Goal: Task Accomplishment & Management: Manage account settings

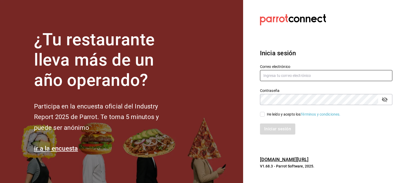
click at [280, 75] on input "text" at bounding box center [326, 75] width 132 height 11
type input "[EMAIL_ADDRESS][DOMAIN_NAME]"
click at [261, 114] on input "He leído y acepto los Términos y condiciones." at bounding box center [262, 114] width 5 height 5
checkbox input "true"
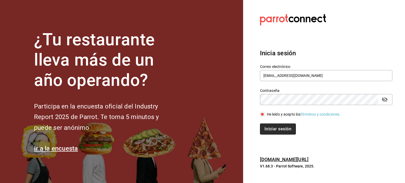
click at [266, 134] on button "Iniciar sesión" at bounding box center [278, 129] width 36 height 11
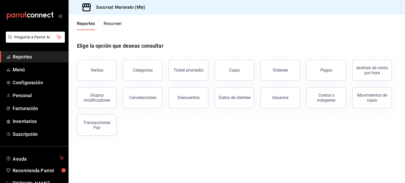
drag, startPoint x: 0, startPoint y: 0, endPoint x: 261, endPoint y: 137, distance: 294.4
click at [261, 137] on div "Elige la opción que deseas consultar Ventas Categorías Ticket promedio Cajas Ór…" at bounding box center [237, 87] width 337 height 114
click at [37, 109] on span "Facturación" at bounding box center [38, 108] width 51 height 7
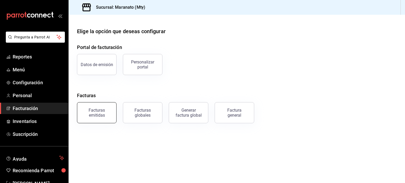
click at [100, 102] on div "Facturas emitidas" at bounding box center [94, 109] width 46 height 27
click at [97, 114] on div "Facturas emitidas" at bounding box center [96, 113] width 33 height 10
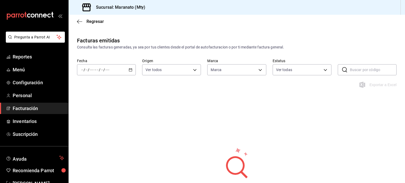
type input "6cd62b8e-13ea-4b1e-85d6-83c89868806f"
click at [79, 23] on icon "button" at bounding box center [79, 21] width 5 height 5
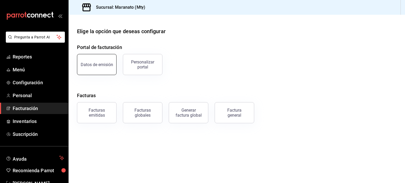
click at [99, 69] on button "Datos de emisión" at bounding box center [97, 64] width 40 height 21
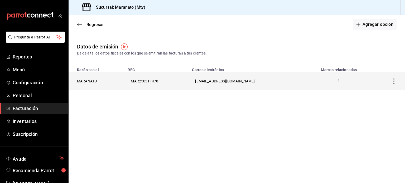
click at [102, 81] on th "MARANATO" at bounding box center [97, 81] width 56 height 18
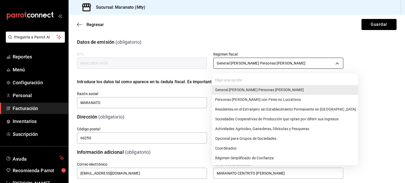
click at [235, 63] on body "Pregunta a Parrot AI Reportes Menú Configuración Personal Facturación Inventari…" at bounding box center [202, 91] width 405 height 183
click at [235, 63] on div at bounding box center [202, 91] width 405 height 183
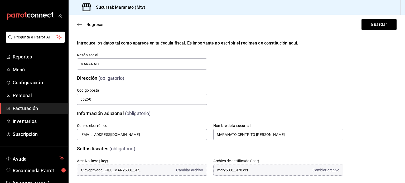
scroll to position [79, 0]
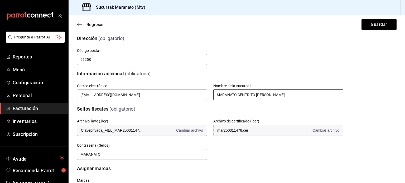
click at [268, 93] on input "MARANATO CENTRITO VALLE" at bounding box center [278, 94] width 130 height 11
type input "MARANATO"
click at [177, 111] on div "Archivo llave (.key) Claveprivada_FIEL_MAR250311478_20250416_041132.key Cambiar…" at bounding box center [203, 133] width 279 height 55
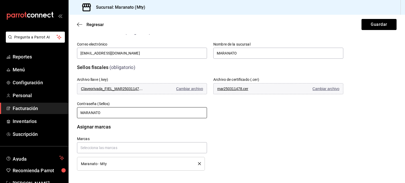
scroll to position [120, 0]
click at [104, 148] on input "text" at bounding box center [142, 147] width 130 height 11
click at [97, 163] on div "No hay marcas" at bounding box center [141, 160] width 128 height 13
click at [77, 160] on div "Marcas Maranato - Mty" at bounding box center [139, 151] width 136 height 40
click at [89, 161] on div "Maranato - Mty" at bounding box center [141, 164] width 120 height 6
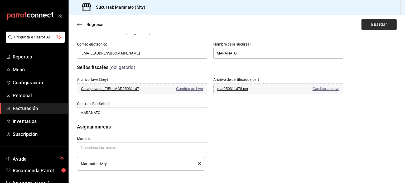
click at [374, 21] on button "Guardar" at bounding box center [379, 24] width 35 height 11
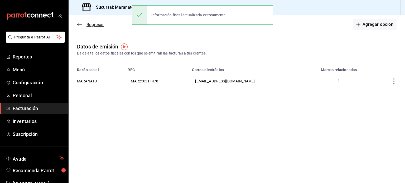
click at [80, 24] on icon "button" at bounding box center [79, 24] width 5 height 0
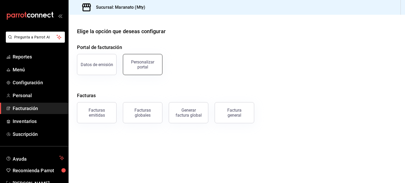
click at [148, 72] on button "Personalizar portal" at bounding box center [143, 64] width 40 height 21
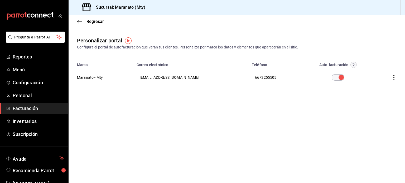
click at [332, 77] on input "checkbox" at bounding box center [341, 77] width 19 height 6
checkbox input "true"
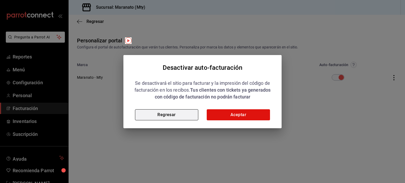
click at [180, 113] on button "Regresar" at bounding box center [166, 114] width 63 height 11
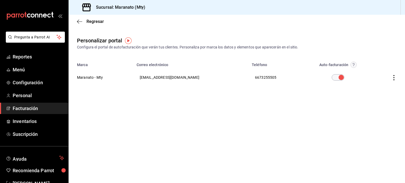
click at [180, 113] on main "Regresar Personalizar portal Configura el portal de autofacturación que verán t…" at bounding box center [237, 99] width 337 height 169
click at [78, 22] on icon "button" at bounding box center [78, 22] width 2 height 4
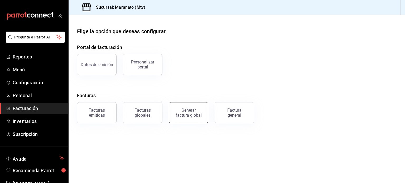
click at [179, 114] on div "Generar factura global" at bounding box center [188, 113] width 26 height 10
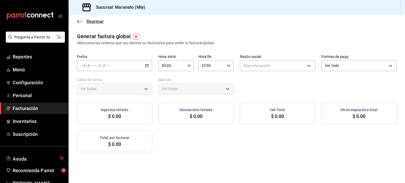
type input "PARROT,UBER_EATS,RAPPI,DIDI_FOOD,ONLINE"
click at [82, 21] on span "Regresar" at bounding box center [90, 21] width 27 height 5
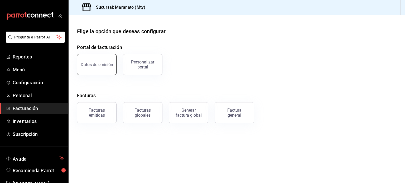
click at [91, 64] on div "Datos de emisión" at bounding box center [97, 64] width 32 height 5
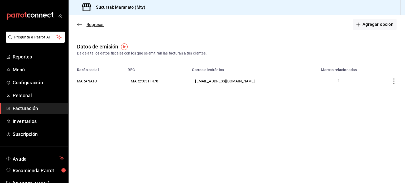
click at [79, 24] on icon "button" at bounding box center [79, 24] width 5 height 5
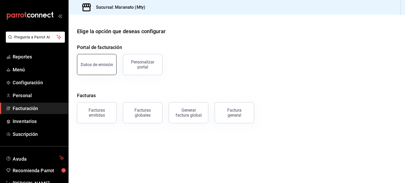
click at [110, 65] on div "Datos de emisión" at bounding box center [97, 64] width 32 height 5
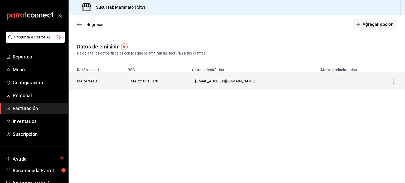
click at [120, 80] on th "MARANATO" at bounding box center [97, 81] width 56 height 18
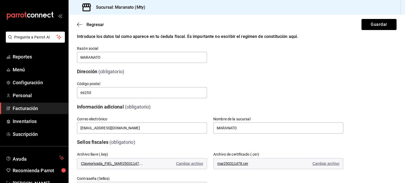
scroll to position [120, 0]
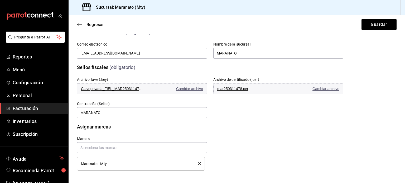
drag, startPoint x: 320, startPoint y: 123, endPoint x: 325, endPoint y: 123, distance: 4.8
click at [325, 123] on div "Asignar marcas" at bounding box center [207, 123] width 273 height 13
drag, startPoint x: 108, startPoint y: 116, endPoint x: 68, endPoint y: 117, distance: 40.7
click at [68, 117] on div "Pregunta a Parrot AI Reportes Menú Configuración Personal Facturación Inventari…" at bounding box center [202, 91] width 405 height 183
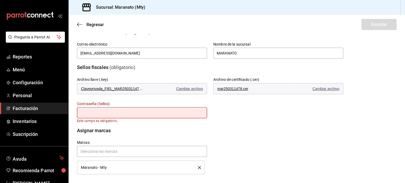
click at [94, 137] on div "Marcas Maranato - Mty" at bounding box center [139, 154] width 136 height 40
click at [111, 115] on input "text" at bounding box center [142, 112] width 130 height 11
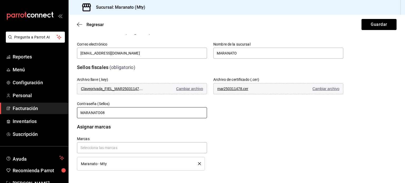
type input "MARANATO08"
click at [129, 132] on div "Marcas Maranato - Mty" at bounding box center [139, 151] width 136 height 40
click at [380, 22] on button "Guardar" at bounding box center [379, 24] width 35 height 11
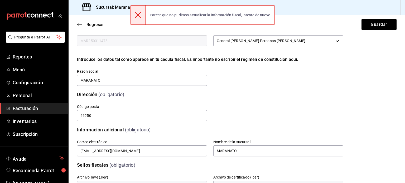
scroll to position [21, 0]
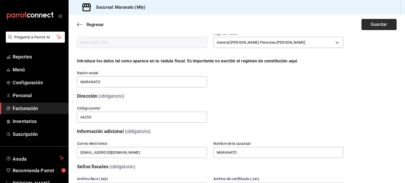
click at [364, 25] on button "Guardar" at bounding box center [379, 24] width 35 height 11
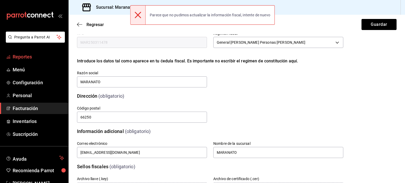
click at [20, 60] on link "Reportes" at bounding box center [34, 56] width 68 height 11
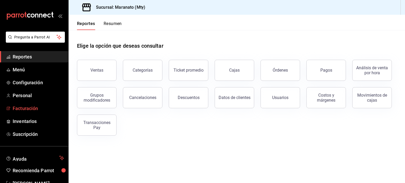
click at [18, 108] on span "Facturación" at bounding box center [38, 108] width 51 height 7
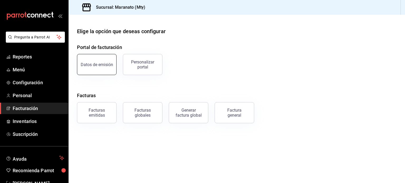
click at [108, 58] on button "Datos de emisión" at bounding box center [97, 64] width 40 height 21
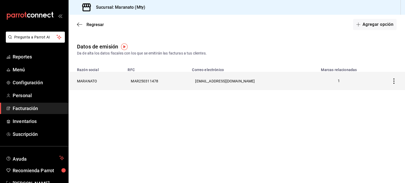
click at [146, 87] on th "MAR250311478" at bounding box center [157, 81] width 64 height 18
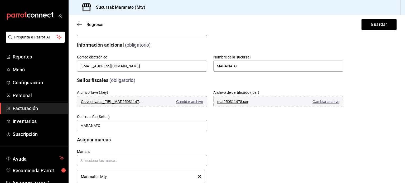
scroll to position [118, 0]
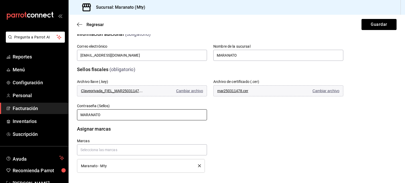
click at [146, 118] on input "MARANATO" at bounding box center [142, 114] width 130 height 11
type input "MARANATO08"
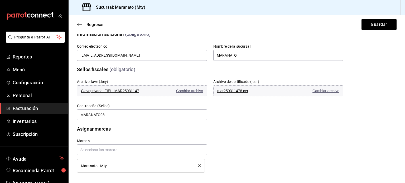
click at [168, 133] on div "Marcas Maranato - Mty" at bounding box center [139, 153] width 136 height 40
click at [362, 29] on button "Guardar" at bounding box center [379, 24] width 35 height 11
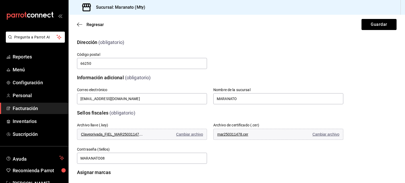
scroll to position [115, 0]
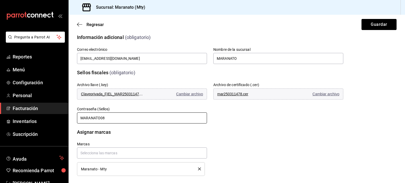
click at [112, 120] on input "MARANATO08" at bounding box center [142, 118] width 130 height 11
click at [385, 25] on button "Guardar" at bounding box center [379, 24] width 35 height 11
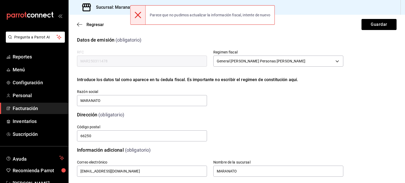
scroll to position [0, 0]
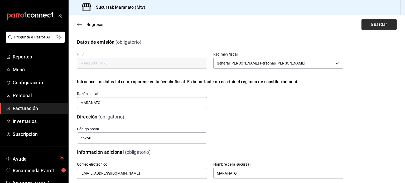
click at [374, 24] on button "Guardar" at bounding box center [379, 24] width 35 height 11
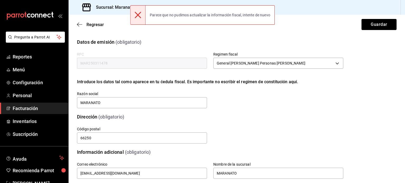
click at [285, 39] on div "Datos de emisión (obligatorio)" at bounding box center [210, 42] width 266 height 7
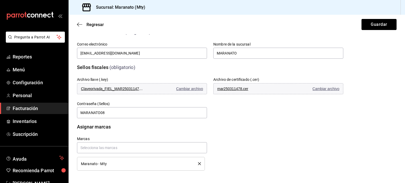
scroll to position [120, 0]
click at [113, 113] on input "MARANATO08" at bounding box center [142, 112] width 130 height 11
click at [381, 25] on button "Guardar" at bounding box center [379, 24] width 35 height 11
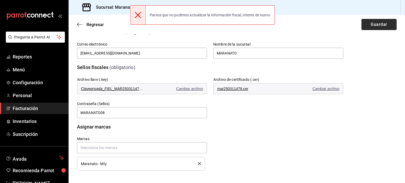
click at [368, 24] on button "Guardar" at bounding box center [379, 24] width 35 height 11
click at [368, 24] on div "Regresar Guardar" at bounding box center [237, 25] width 337 height 20
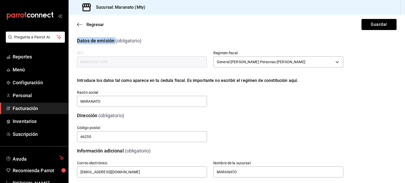
scroll to position [0, 0]
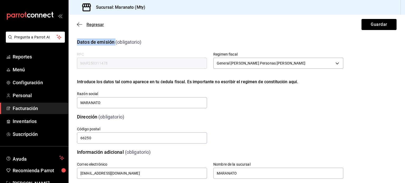
click at [83, 23] on span "Regresar" at bounding box center [90, 24] width 27 height 5
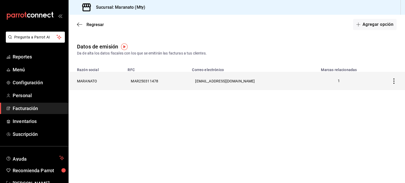
click at [96, 82] on th "MARANATO" at bounding box center [97, 81] width 56 height 18
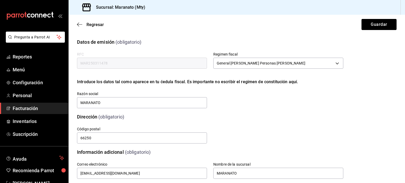
scroll to position [120, 0]
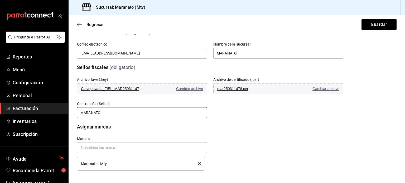
click at [115, 112] on input "MARANATO" at bounding box center [142, 112] width 130 height 11
click at [91, 126] on div "Marcas Maranato - Mty" at bounding box center [203, 147] width 279 height 47
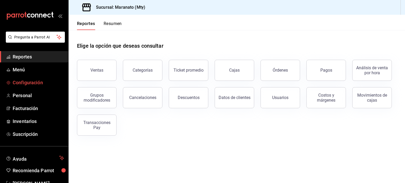
click at [27, 82] on span "Configuración" at bounding box center [38, 82] width 51 height 7
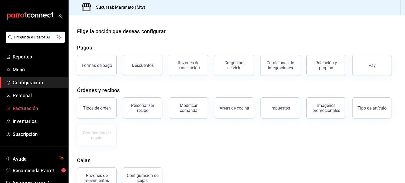
click at [39, 109] on span "Facturación" at bounding box center [38, 108] width 51 height 7
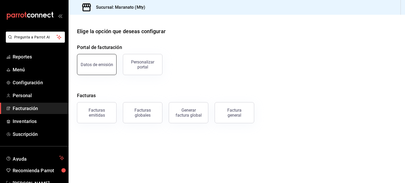
click at [112, 56] on button "Datos de emisión" at bounding box center [97, 64] width 40 height 21
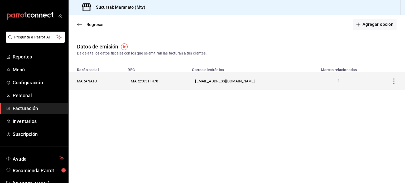
click at [168, 86] on th "MAR250311478" at bounding box center [157, 81] width 64 height 18
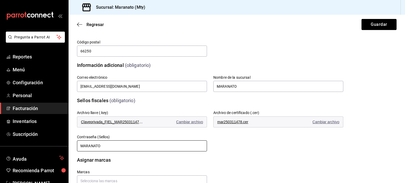
scroll to position [87, 0]
click at [113, 145] on input "MARANATO" at bounding box center [142, 145] width 130 height 11
type input "MARANATO08"
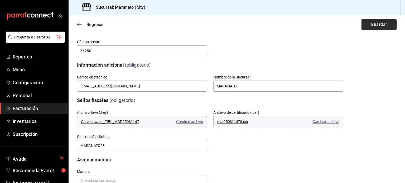
click at [384, 25] on button "Guardar" at bounding box center [379, 24] width 35 height 11
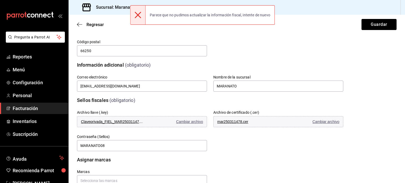
click at [262, 36] on div "Calle # exterior # interior Código postal 66250 Estado ​ 0 Municipio ​ 0 Coloni…" at bounding box center [203, 42] width 279 height 30
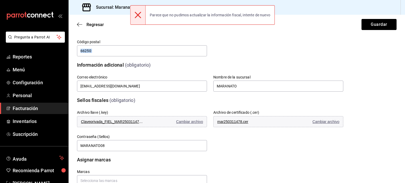
click at [262, 36] on div "Calle # exterior # interior Código postal 66250 Estado ​ 0 Municipio ​ 0 Coloni…" at bounding box center [203, 42] width 279 height 30
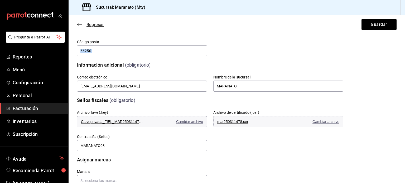
click at [78, 25] on icon "button" at bounding box center [78, 25] width 2 height 4
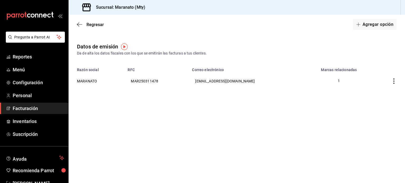
click at [78, 25] on icon "button" at bounding box center [78, 25] width 2 height 4
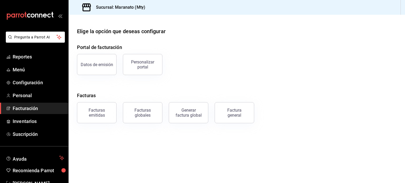
click at [78, 25] on main "Elige la opción que deseas configurar Portal de facturación Datos de emisión Pe…" at bounding box center [237, 99] width 337 height 169
click at [93, 60] on button "Datos de emisión" at bounding box center [97, 64] width 40 height 21
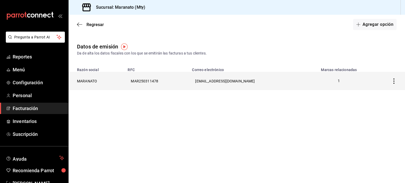
click at [145, 78] on th "MAR250311478" at bounding box center [157, 81] width 64 height 18
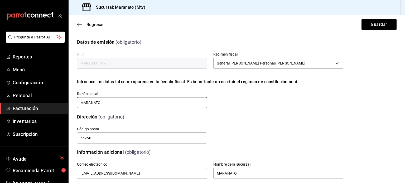
scroll to position [120, 0]
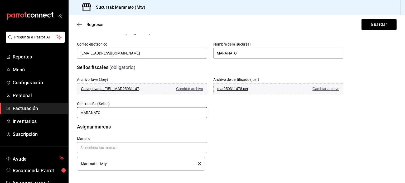
click at [117, 109] on input "MARANATO" at bounding box center [142, 112] width 130 height 11
type input "MARANATO08"
click at [369, 27] on button "Guardar" at bounding box center [379, 24] width 35 height 11
click at [376, 24] on button "Guardar" at bounding box center [379, 24] width 35 height 11
click at [376, 24] on div "Regresar Guardar" at bounding box center [237, 25] width 337 height 20
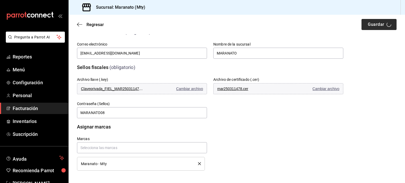
click at [376, 24] on div "Regresar Guardar" at bounding box center [237, 25] width 337 height 20
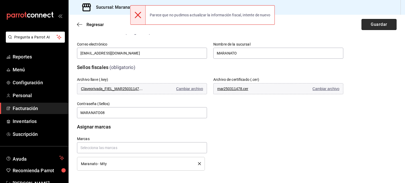
click at [376, 24] on button "Guardar" at bounding box center [379, 24] width 35 height 11
click at [376, 24] on div "Regresar Guardar" at bounding box center [237, 25] width 337 height 20
click at [376, 24] on button "Guardar" at bounding box center [379, 24] width 35 height 11
click at [376, 24] on div "Regresar Guardar" at bounding box center [237, 25] width 337 height 20
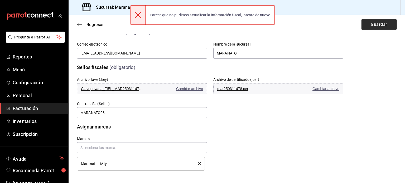
click at [376, 24] on button "Guardar" at bounding box center [379, 24] width 35 height 11
click at [376, 24] on div "Regresar Guardar" at bounding box center [237, 25] width 337 height 20
click at [376, 24] on button "Guardar" at bounding box center [379, 24] width 35 height 11
click at [376, 24] on div "Regresar Guardar" at bounding box center [237, 25] width 337 height 20
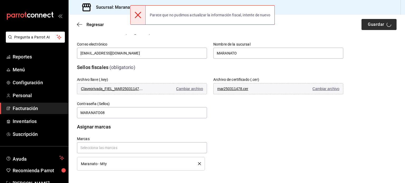
click at [376, 24] on div "Regresar Guardar" at bounding box center [237, 25] width 337 height 20
click at [376, 24] on button "Guardar" at bounding box center [379, 24] width 35 height 11
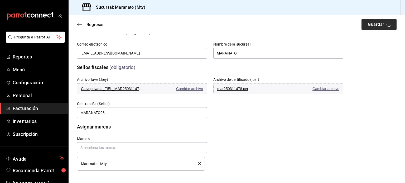
click at [376, 24] on div "Regresar Guardar" at bounding box center [237, 25] width 337 height 20
click at [376, 24] on button "Guardar" at bounding box center [379, 24] width 35 height 11
click at [376, 24] on div "Regresar Guardar" at bounding box center [237, 25] width 337 height 20
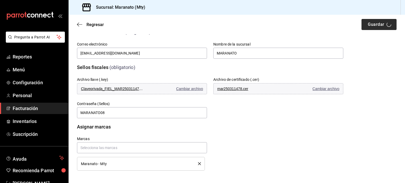
click at [376, 24] on div "Regresar Guardar" at bounding box center [237, 25] width 337 height 20
click at [376, 24] on button "Guardar" at bounding box center [379, 24] width 35 height 11
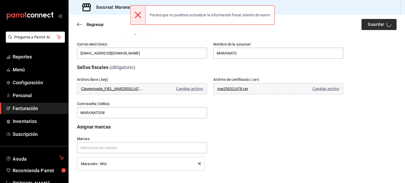
click at [376, 24] on div "Regresar Guardar" at bounding box center [237, 25] width 337 height 20
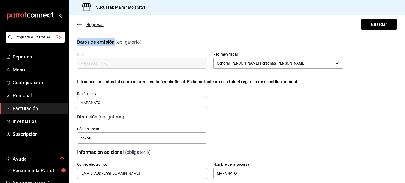
click at [78, 22] on icon "button" at bounding box center [79, 24] width 5 height 5
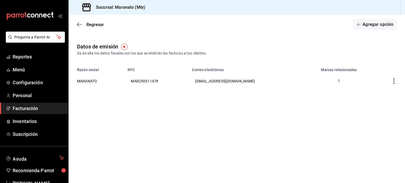
drag, startPoint x: 78, startPoint y: 22, endPoint x: 134, endPoint y: 33, distance: 56.7
click at [134, 33] on div "Regresar Agregar opción" at bounding box center [237, 25] width 337 height 20
